Goal: Transaction & Acquisition: Purchase product/service

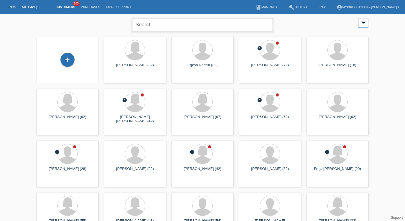
click at [155, 23] on input "text" at bounding box center [202, 24] width 141 height 13
type input "gallo"
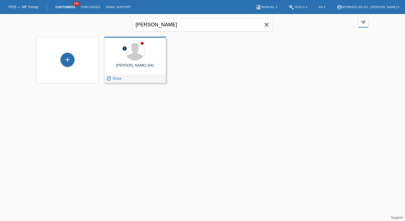
click at [136, 73] on div "error Giuseppe Gallo (54) launch Show" at bounding box center [135, 60] width 62 height 46
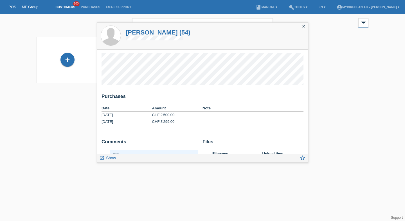
click at [336, 91] on html "POS — MF Group Customers 100 Purchases Email Support menu account_circle" at bounding box center [202, 45] width 405 height 91
click at [306, 28] on div "close" at bounding box center [304, 27] width 8 height 8
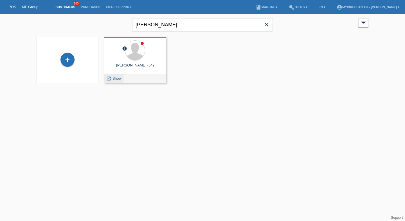
click at [119, 78] on span "Show" at bounding box center [116, 78] width 9 height 4
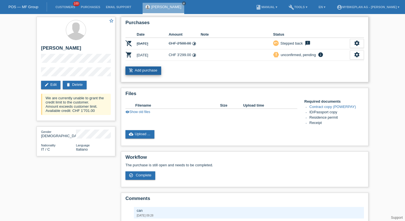
click at [132, 70] on icon "add_shopping_cart" at bounding box center [131, 70] width 4 height 4
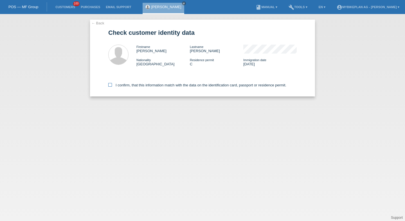
click at [138, 86] on label "I confirm, that this information match with the data on the identification card…" at bounding box center [197, 85] width 178 height 4
click at [112, 86] on input "I confirm, that this information match with the data on the identification card…" at bounding box center [110, 85] width 4 height 4
checkbox input "true"
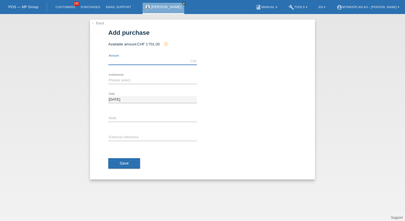
click at [129, 60] on input "text" at bounding box center [152, 61] width 89 height 7
type input "3699.00"
click at [123, 77] on div "Please select 6 instalments 12 instalments 18 instalments 24 instalments 36 ins…" at bounding box center [152, 80] width 89 height 19
click at [123, 80] on select "Please select 6 instalments 12 instalments 18 instalments 24 instalments 36 ins…" at bounding box center [152, 80] width 89 height 7
select select "488"
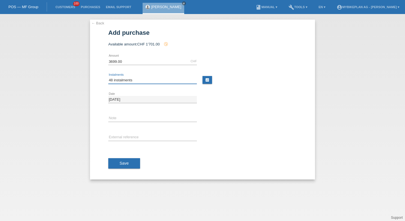
click at [108, 77] on select "Please select 6 instalments 12 instalments 18 instalments 24 instalments 36 ins…" at bounding box center [152, 80] width 89 height 7
click at [118, 137] on input "text" at bounding box center [152, 137] width 89 height 7
paste input "44668048017"
type input "44668048017"
click at [121, 161] on button "Save" at bounding box center [124, 164] width 32 height 11
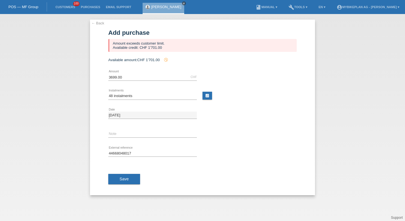
click at [182, 3] on icon "close" at bounding box center [183, 3] width 3 height 3
click at [62, 10] on li "Customers 100" at bounding box center [65, 7] width 25 height 14
click at [66, 8] on link "Customers" at bounding box center [65, 6] width 25 height 3
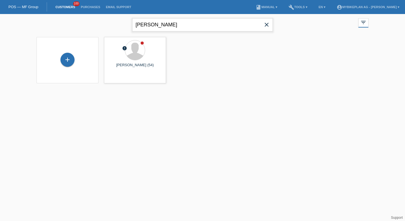
click at [268, 30] on input "gallo" at bounding box center [202, 24] width 141 height 13
click at [266, 26] on icon "close" at bounding box center [266, 24] width 7 height 7
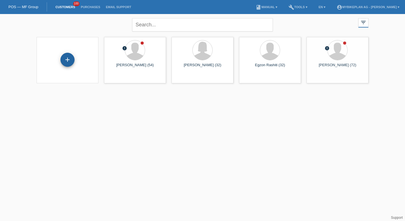
click at [64, 57] on div "+" at bounding box center [67, 60] width 13 height 10
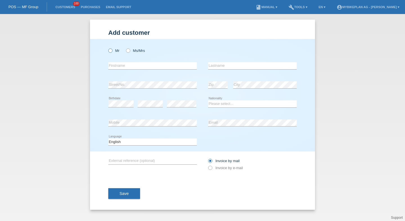
click at [115, 49] on label "Mr" at bounding box center [113, 51] width 11 height 4
click at [112, 49] on input "Mr" at bounding box center [110, 51] width 4 height 4
radio input "true"
click at [118, 67] on input "text" at bounding box center [152, 65] width 89 height 7
type input "[PERSON_NAME]"
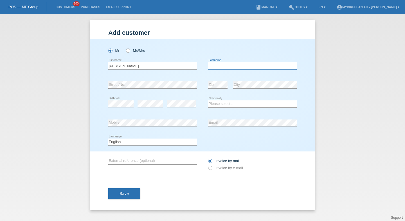
paste input "Pezelj"
type input "Pezelj"
click at [217, 110] on div "Please select... Switzerland Austria Germany Liechtenstein ------------ Afghani…" at bounding box center [252, 104] width 89 height 19
click at [217, 106] on select "Please select... Switzerland Austria Germany Liechtenstein ------------ Afghani…" at bounding box center [252, 104] width 89 height 7
select select "CH"
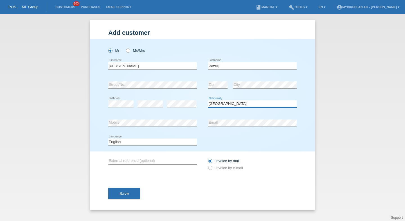
click at [208, 101] on select "Please select... Switzerland Austria Germany Liechtenstein ------------ Afghani…" at bounding box center [252, 104] width 89 height 7
click at [180, 140] on select "Deutsch Français Italiano English" at bounding box center [152, 142] width 89 height 7
select select "de"
click at [108, 139] on select "Deutsch Français Italiano English" at bounding box center [152, 142] width 89 height 7
click at [213, 169] on label "Invoice by e-mail" at bounding box center [225, 168] width 35 height 4
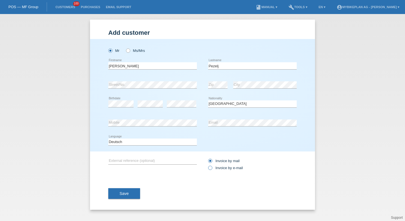
click at [212, 169] on input "Invoice by e-mail" at bounding box center [210, 169] width 4 height 7
radio input "true"
click at [126, 195] on span "Save" at bounding box center [123, 194] width 9 height 4
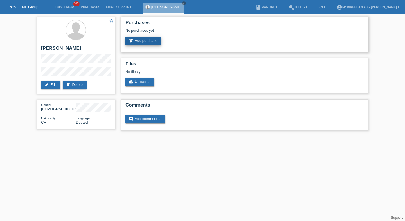
click at [148, 42] on link "add_shopping_cart Add purchase" at bounding box center [143, 41] width 36 height 8
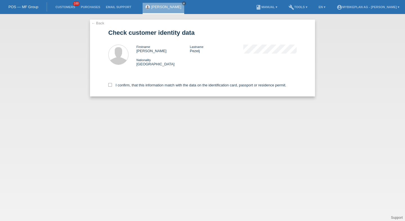
click at [133, 92] on div "I confirm, that this information match with the data on the identification card…" at bounding box center [202, 84] width 188 height 25
click at [133, 91] on div "I confirm, that this information match with the data on the identification card…" at bounding box center [202, 84] width 188 height 25
click at [134, 84] on div "I confirm, that this information match with the data on the identification card…" at bounding box center [202, 84] width 188 height 25
click at [134, 87] on label "I confirm, that this information match with the data on the identification card…" at bounding box center [197, 85] width 178 height 4
click at [112, 87] on input "I confirm, that this information match with the data on the identification card…" at bounding box center [110, 85] width 4 height 4
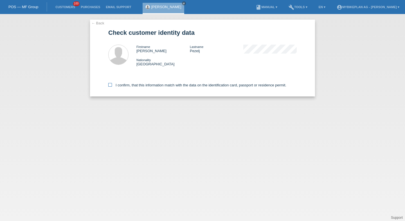
checkbox input "true"
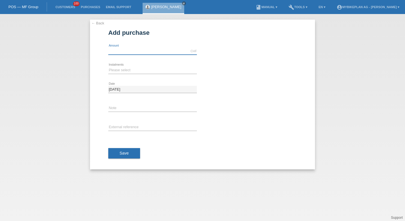
click at [148, 52] on input "text" at bounding box center [152, 51] width 89 height 7
type input "4041.00"
click at [122, 75] on div "Please select 6 instalments 12 instalments 18 instalments 24 instalments 36 ins…" at bounding box center [152, 70] width 89 height 19
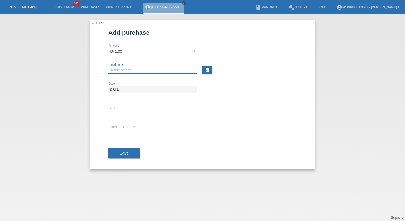
click at [122, 70] on select "Please select 6 instalments 12 instalments 18 instalments 24 instalments 36 ins…" at bounding box center [152, 70] width 89 height 7
select select "487"
click at [108, 67] on select "Please select 6 instalments 12 instalments 18 instalments 24 instalments 36 ins…" at bounding box center [152, 70] width 89 height 7
click at [121, 125] on input "text" at bounding box center [152, 127] width 89 height 7
paste input "44631148473"
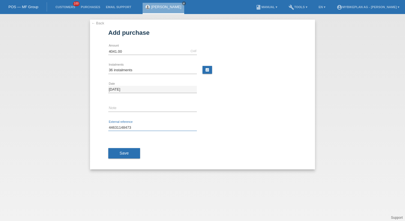
type input "44631148473"
click at [124, 164] on div "Save" at bounding box center [202, 153] width 188 height 33
click at [124, 154] on span "Save" at bounding box center [123, 153] width 9 height 4
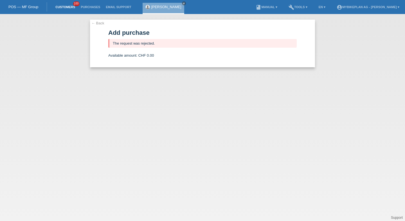
click at [68, 8] on link "Customers" at bounding box center [65, 6] width 25 height 3
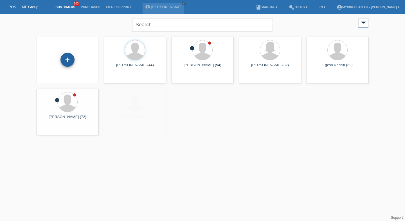
click at [69, 57] on div "+" at bounding box center [67, 60] width 13 height 10
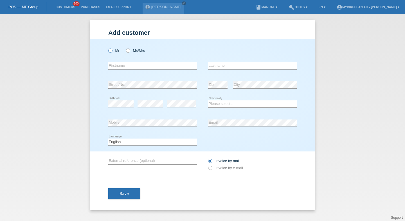
click at [113, 51] on label "Mr" at bounding box center [113, 51] width 11 height 4
click at [112, 51] on input "Mr" at bounding box center [110, 51] width 4 height 4
radio input "true"
click at [116, 62] on div "error Firstname" at bounding box center [152, 65] width 89 height 19
click at [117, 64] on input "text" at bounding box center [152, 65] width 89 height 7
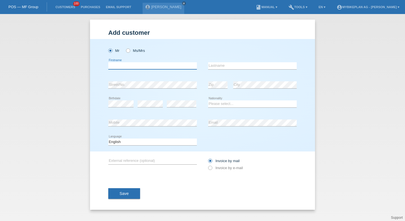
type input "X"
type input "Yan"
paste input "Robles"
type input "Robles"
click at [218, 104] on select "Please select... Switzerland Austria Germany Liechtenstein ------------ Afghani…" at bounding box center [252, 104] width 89 height 7
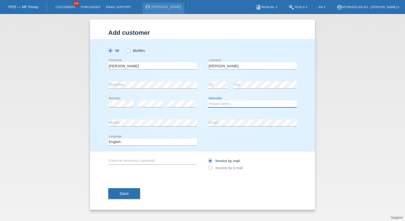
select select "CL"
click at [208, 101] on select "Please select... Switzerland Austria Germany Liechtenstein ------------ Afghani…" at bounding box center [252, 104] width 89 height 7
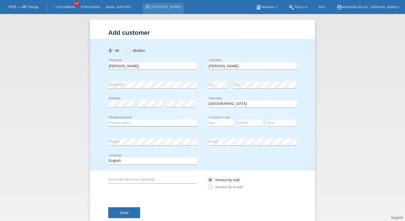
click at [147, 120] on select "Please select... C B B - Refugee status Other" at bounding box center [152, 123] width 89 height 7
click at [108, 120] on select "Please select... C B B - Refugee status Other" at bounding box center [152, 123] width 89 height 7
click at [136, 125] on select "Please select... C B B - Refugee status Other" at bounding box center [152, 123] width 89 height 7
select select "C"
click at [108, 120] on select "Please select... C B B - Refugee status Other" at bounding box center [152, 123] width 89 height 7
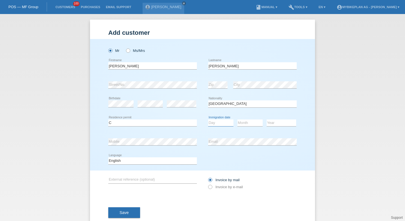
click at [211, 121] on select "Day 01 02 03 04 05 06 07 08 09 10 11" at bounding box center [220, 123] width 25 height 7
select select "30"
click at [208, 120] on select "Day 01 02 03 04 05 06 07 08 09 10 11" at bounding box center [220, 123] width 25 height 7
click at [247, 122] on select "Month 01 02 03 04 05 06 07 08 09 10 11" at bounding box center [249, 123] width 25 height 7
select select "12"
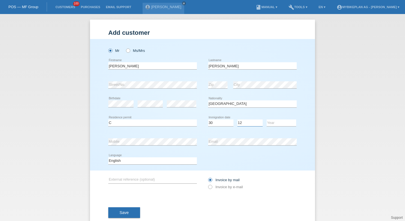
click at [237, 120] on select "Month 01 02 03 04 05 06 07 08 09 10 11" at bounding box center [249, 123] width 25 height 7
click at [275, 122] on select "Year 2025 2024 2023 2022 2021 2020 2019 2018 2017 2016 2015 2014 2013 2012 2011…" at bounding box center [281, 123] width 30 height 7
select select "1980"
click at [266, 120] on select "Year 2025 2024 2023 2022 2021 2020 2019 2018 2017 2016 2015 2014 2013 2012 2011…" at bounding box center [281, 123] width 30 height 7
click at [150, 165] on div "Deutsch Français Italiano English error Language" at bounding box center [152, 161] width 89 height 19
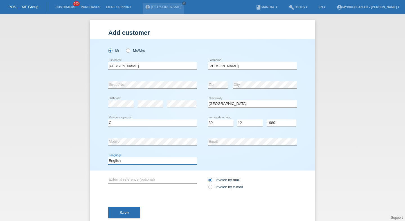
click at [148, 161] on select "Deutsch Français Italiano English" at bounding box center [152, 161] width 89 height 7
select select "de"
click at [108, 158] on select "Deutsch Français Italiano English" at bounding box center [152, 161] width 89 height 7
click at [208, 184] on input "Invoice by mail" at bounding box center [210, 181] width 4 height 7
click at [208, 186] on input "Invoice by e-mail" at bounding box center [210, 188] width 4 height 7
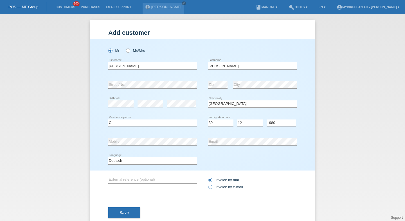
radio input "true"
click at [207, 184] on icon at bounding box center [207, 184] width 0 height 0
click at [209, 187] on input "Invoice by e-mail" at bounding box center [210, 188] width 4 height 7
click at [138, 204] on div "Save" at bounding box center [202, 213] width 188 height 33
click at [138, 210] on button "Save" at bounding box center [124, 213] width 32 height 11
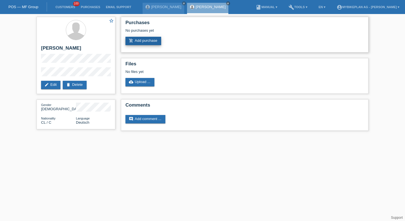
click at [142, 38] on link "add_shopping_cart Add purchase" at bounding box center [143, 41] width 36 height 8
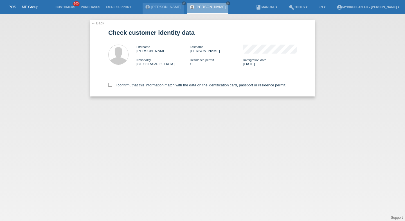
click at [168, 89] on div "I confirm, that this information match with the data on the identification card…" at bounding box center [202, 84] width 188 height 25
click at [170, 87] on label "I confirm, that this information match with the data on the identification card…" at bounding box center [197, 85] width 178 height 4
click at [112, 87] on input "I confirm, that this information match with the data on the identification card…" at bounding box center [110, 85] width 4 height 4
checkbox input "true"
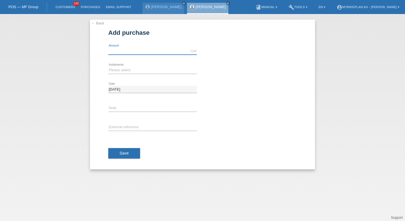
click at [143, 50] on input "text" at bounding box center [152, 51] width 89 height 7
type input "7545.00"
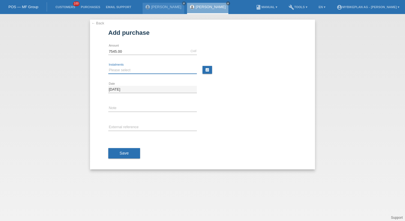
click at [135, 71] on select "Please select 6 instalments 12 instalments 18 instalments 24 instalments 36 ins…" at bounding box center [152, 70] width 89 height 7
select select "487"
click at [108, 67] on select "Please select 6 instalments 12 instalments 18 instalments 24 instalments 36 ins…" at bounding box center [152, 70] width 89 height 7
click at [128, 125] on input "text" at bounding box center [152, 127] width 89 height 7
paste input "44650325299"
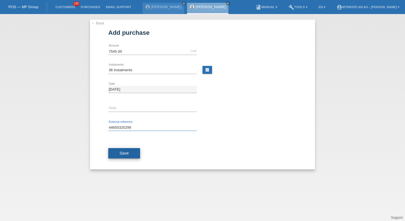
type input "44650325299"
click at [126, 154] on span "Save" at bounding box center [123, 153] width 9 height 4
